Goal: Task Accomplishment & Management: Use online tool/utility

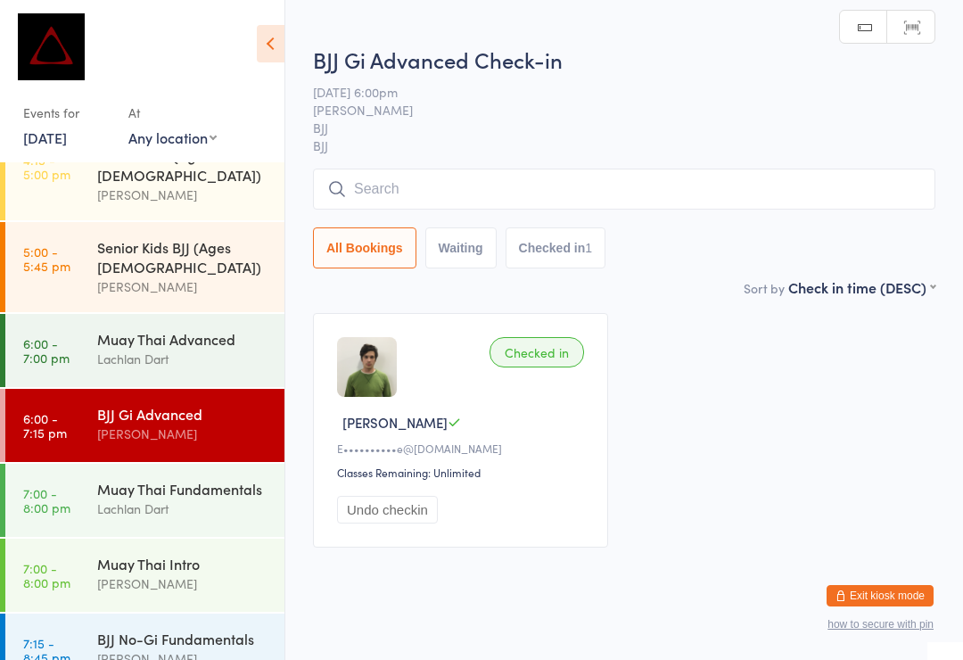
scroll to position [701, 0]
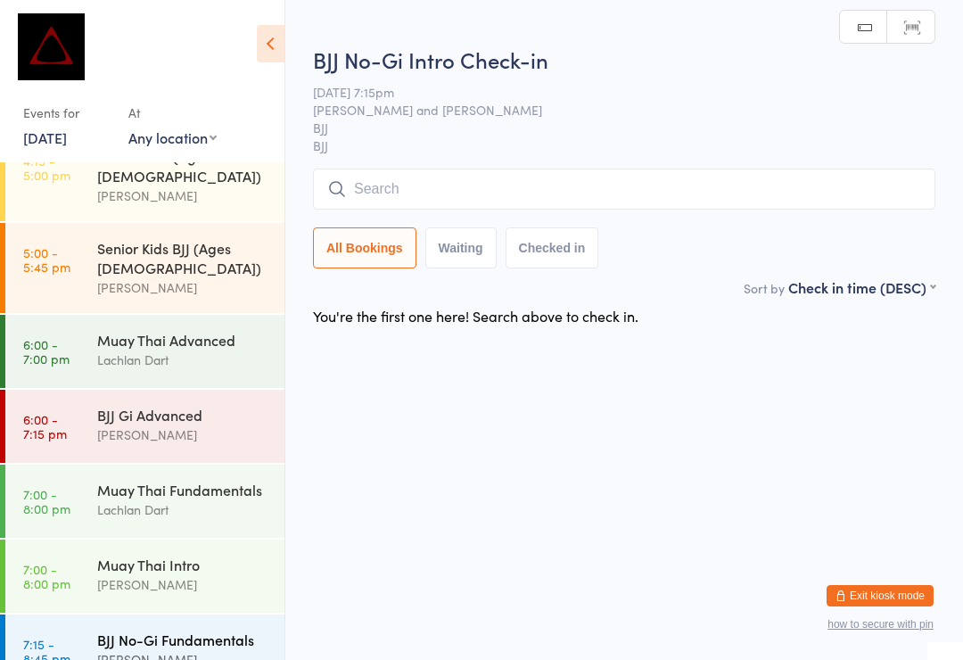
click at [228, 615] on div "BJJ No-Gi Fundamentals [PERSON_NAME]" at bounding box center [190, 650] width 187 height 70
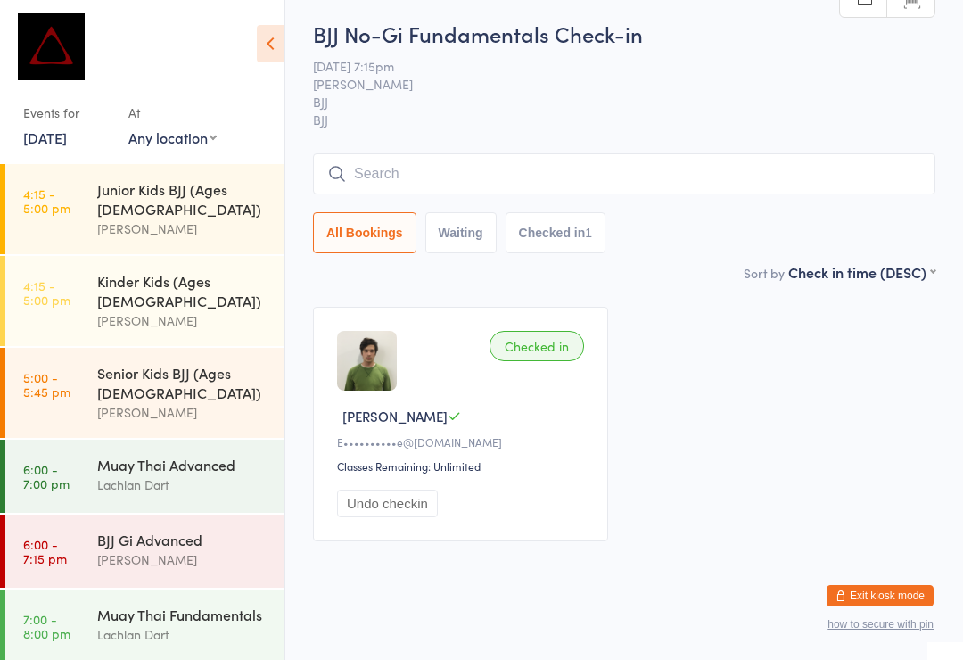
scroll to position [574, 0]
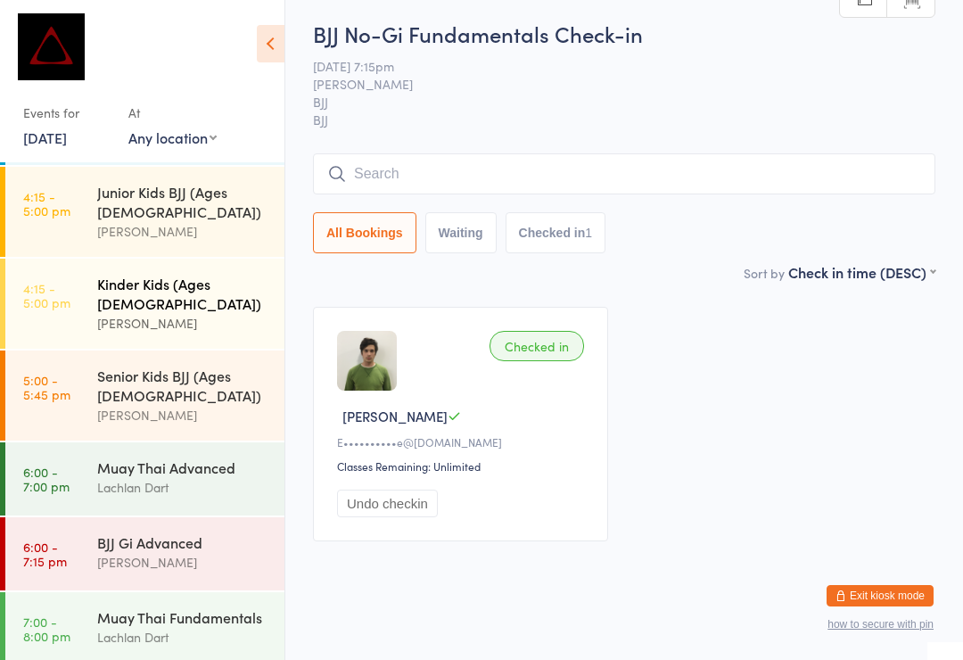
click at [70, 281] on time "4:15 - 5:00 pm" at bounding box center [46, 295] width 47 height 29
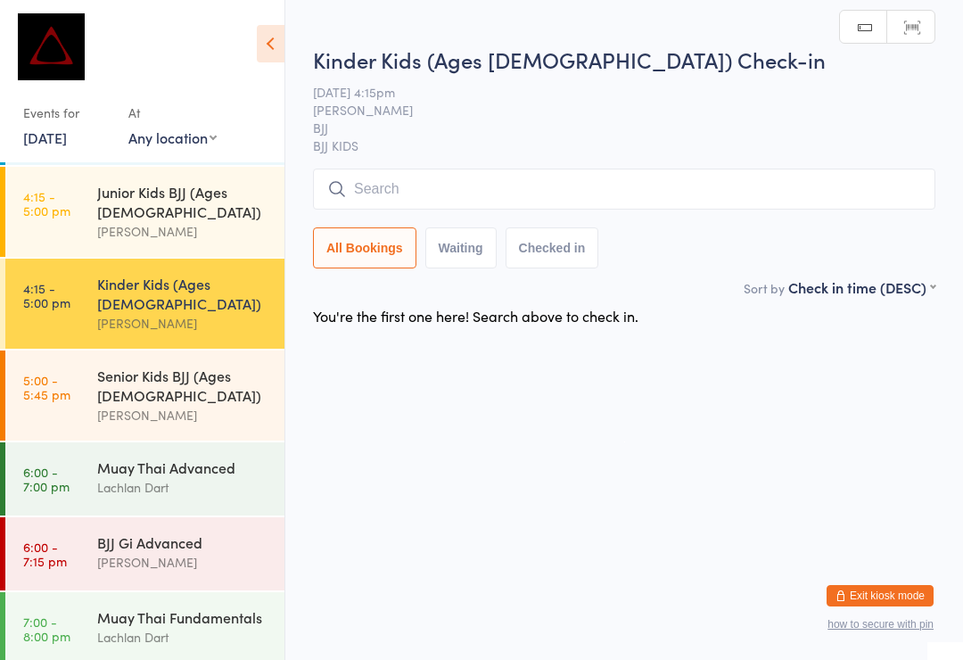
click at [384, 195] on input "search" at bounding box center [624, 189] width 623 height 41
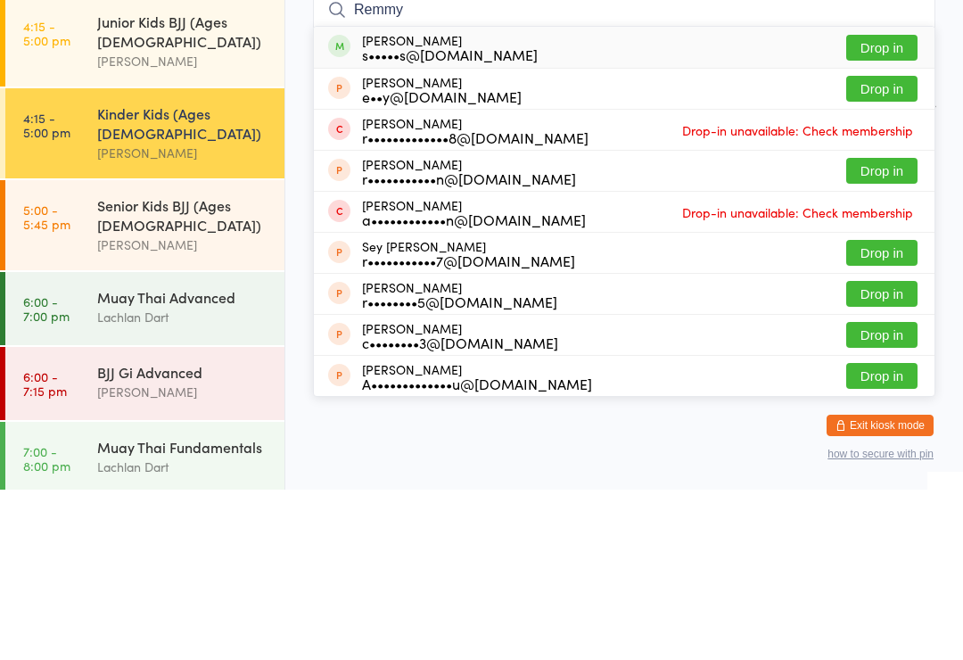
type input "Remmy"
click at [874, 205] on button "Drop in" at bounding box center [882, 218] width 71 height 26
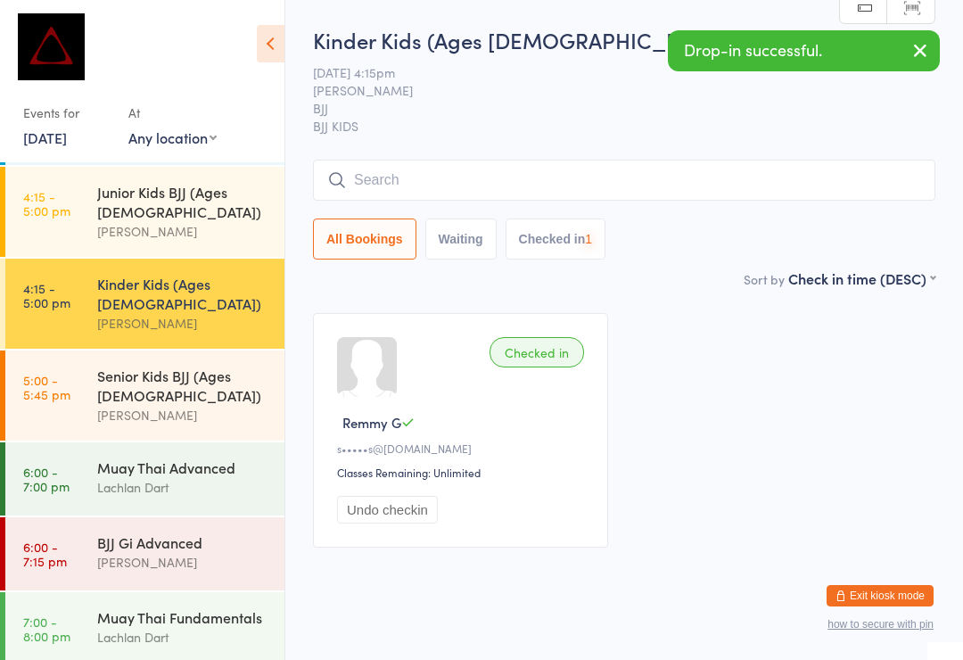
click at [458, 169] on input "search" at bounding box center [624, 180] width 623 height 41
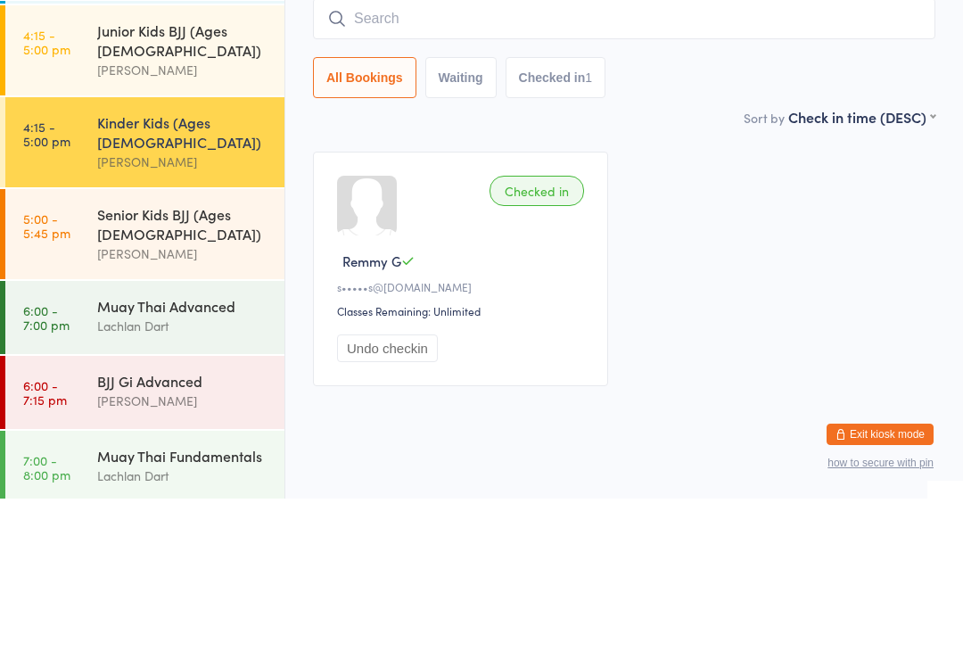
type input "A"
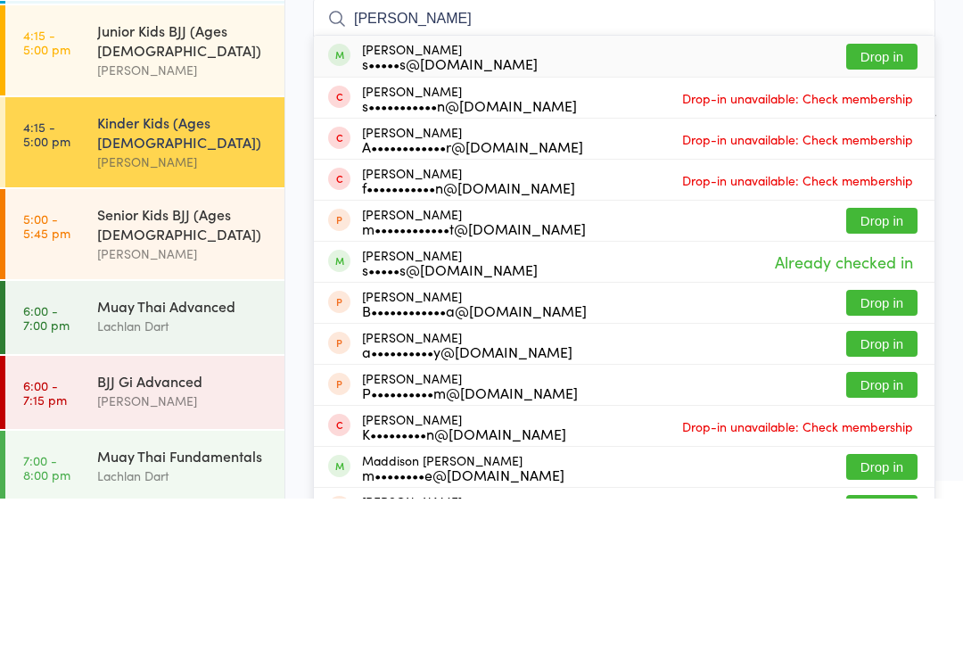
type input "[PERSON_NAME]"
click at [876, 205] on button "Drop in" at bounding box center [882, 218] width 71 height 26
